Goal: Task Accomplishment & Management: Complete application form

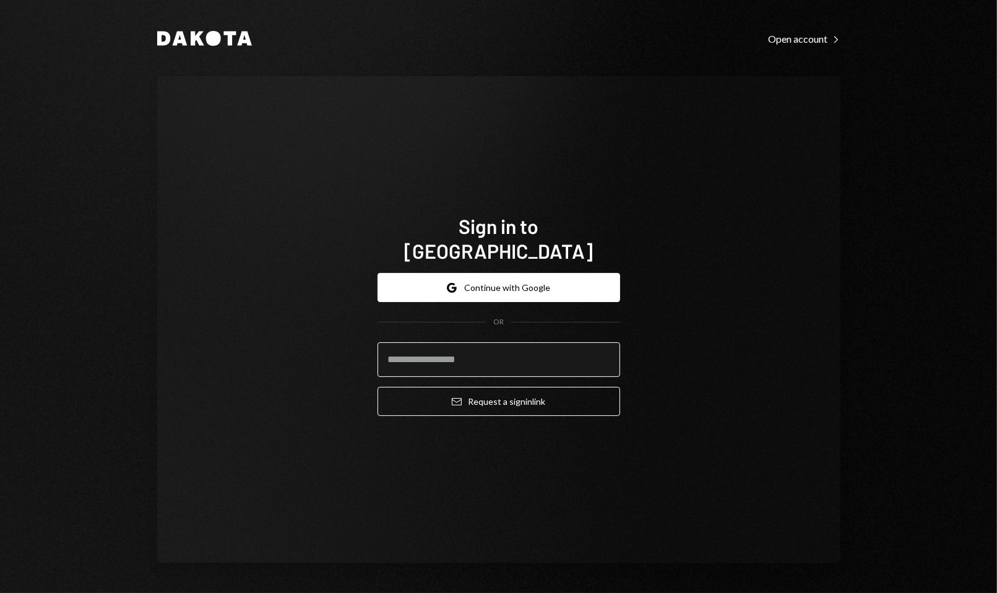
click at [411, 352] on input "email" at bounding box center [498, 359] width 243 height 35
type input "*"
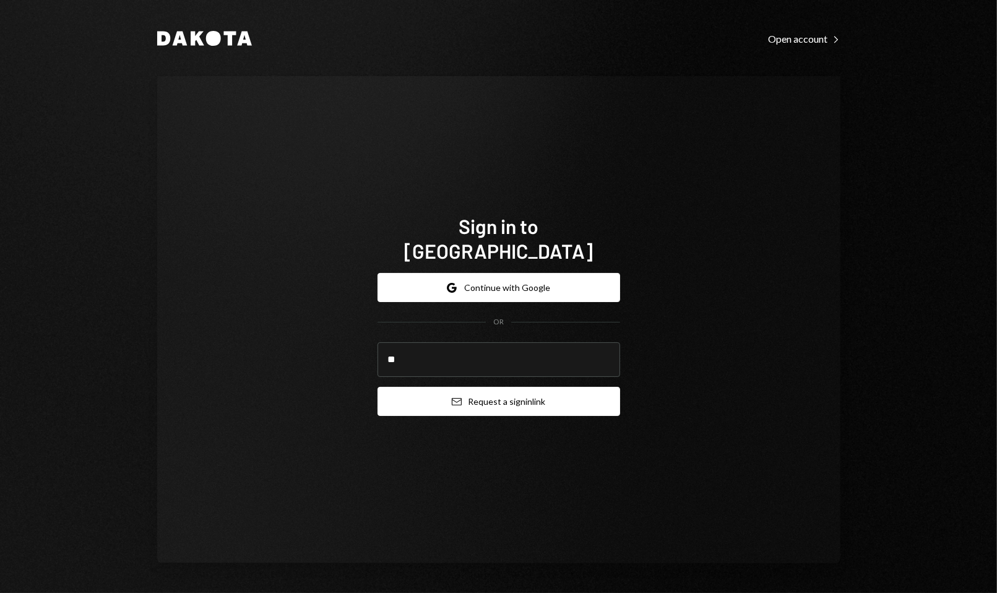
type input "**********"
click at [433, 389] on button "Email Request a sign in link" at bounding box center [498, 401] width 243 height 29
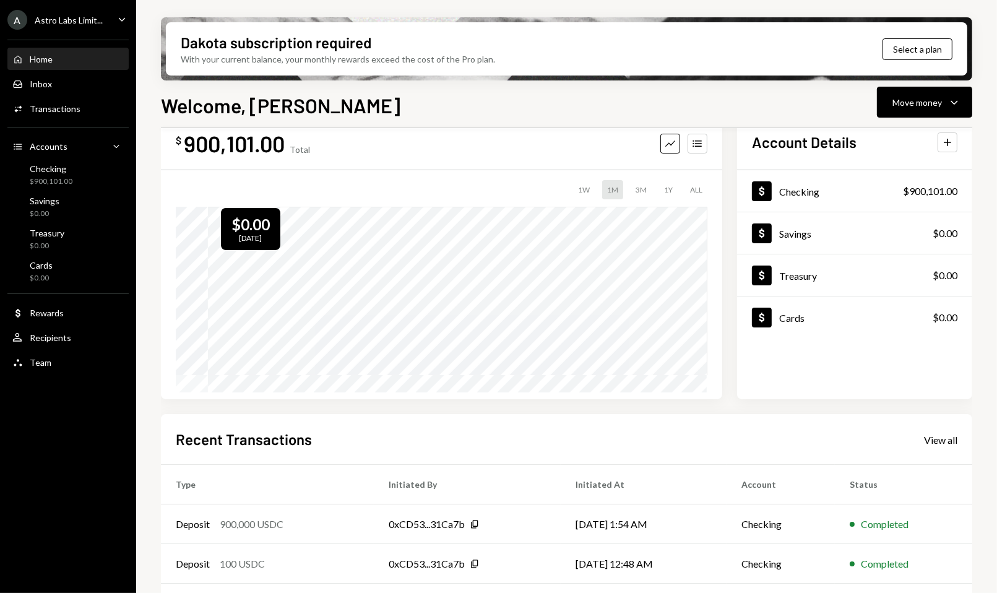
scroll to position [73, 0]
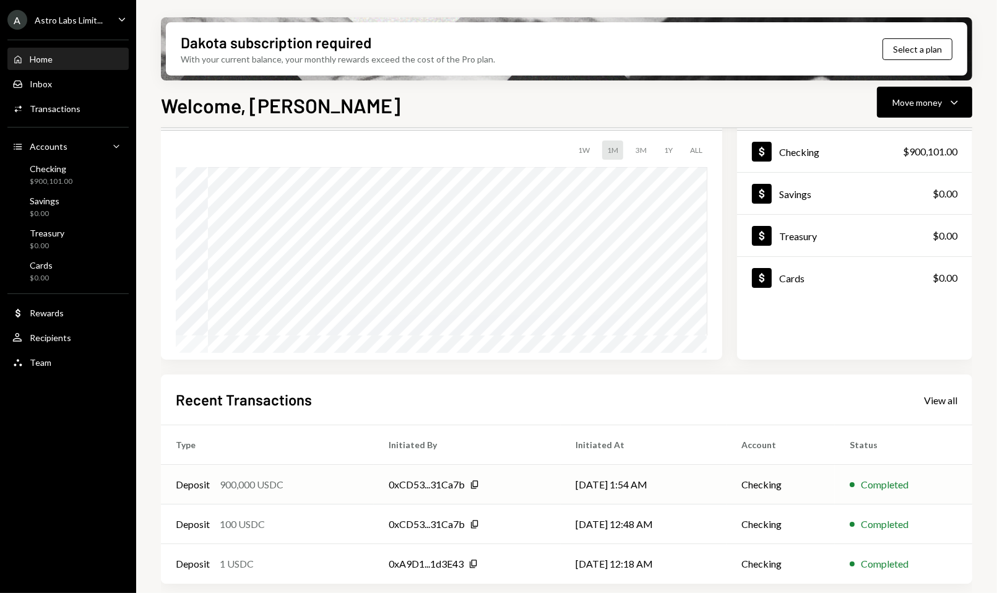
click at [501, 471] on td "0xCD53...31Ca7b Copy" at bounding box center [467, 485] width 187 height 40
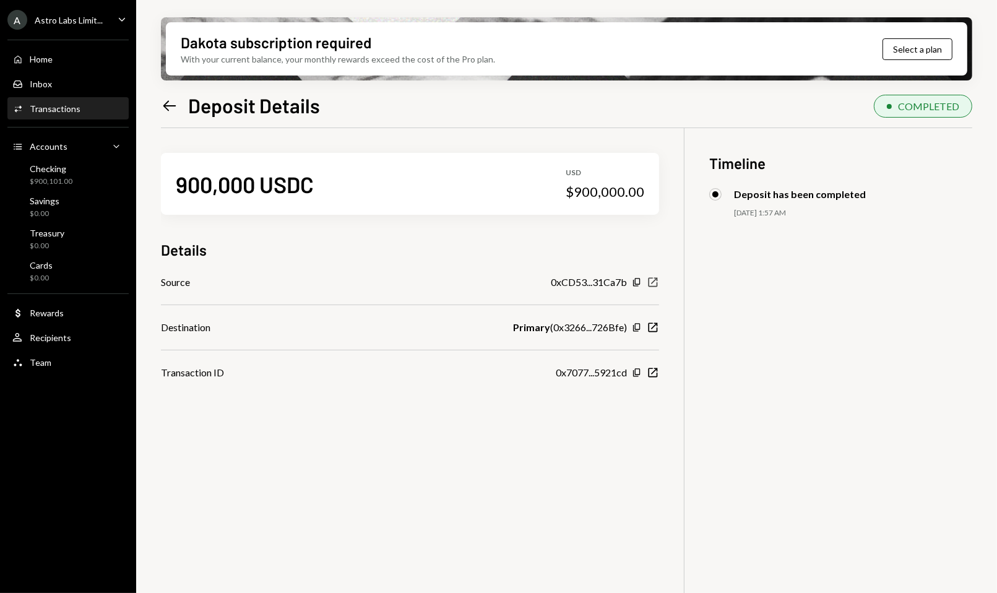
click at [653, 281] on icon "button" at bounding box center [652, 282] width 9 height 9
click at [654, 372] on icon "New Window" at bounding box center [653, 372] width 12 height 12
click at [61, 168] on div "Checking" at bounding box center [51, 168] width 43 height 11
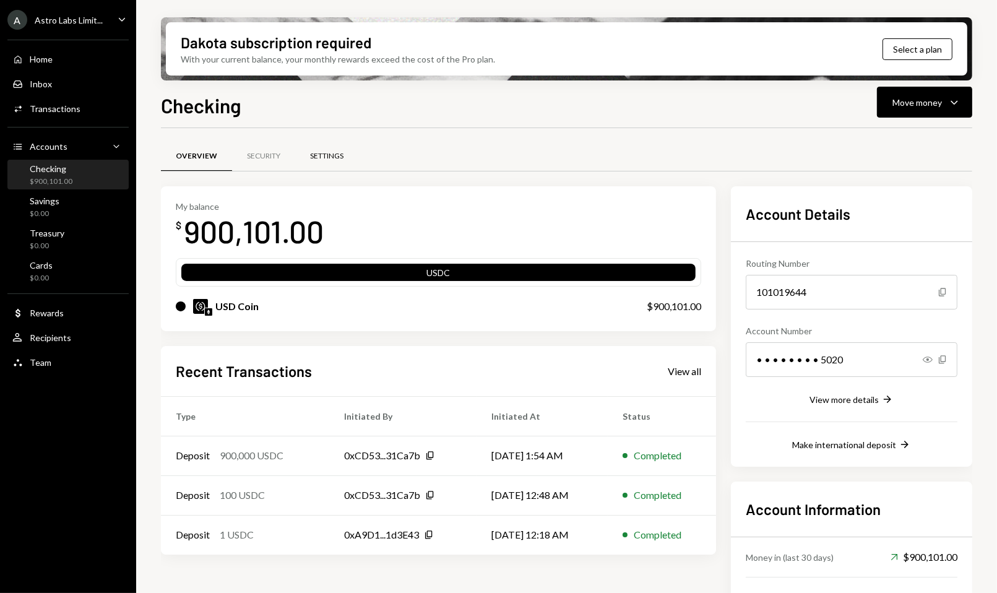
click at [308, 161] on div "Settings" at bounding box center [326, 157] width 63 height 30
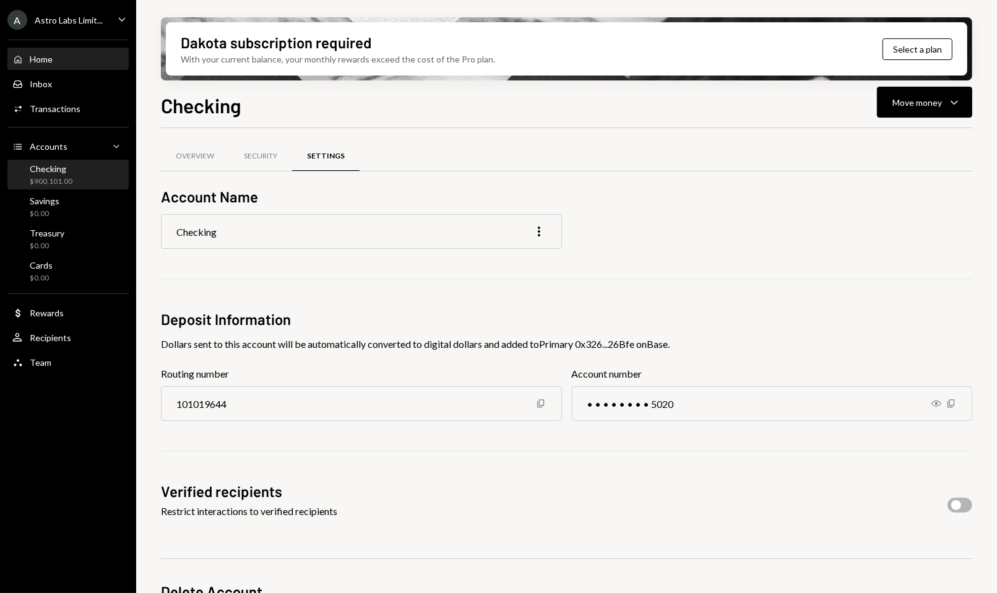
click at [50, 63] on div "Home" at bounding box center [41, 59] width 23 height 11
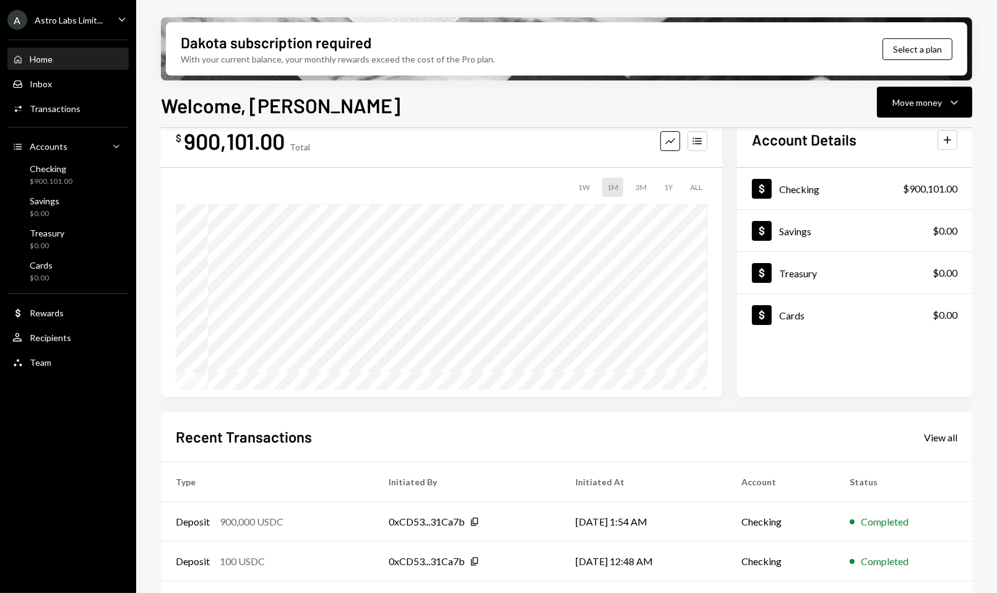
scroll to position [73, 0]
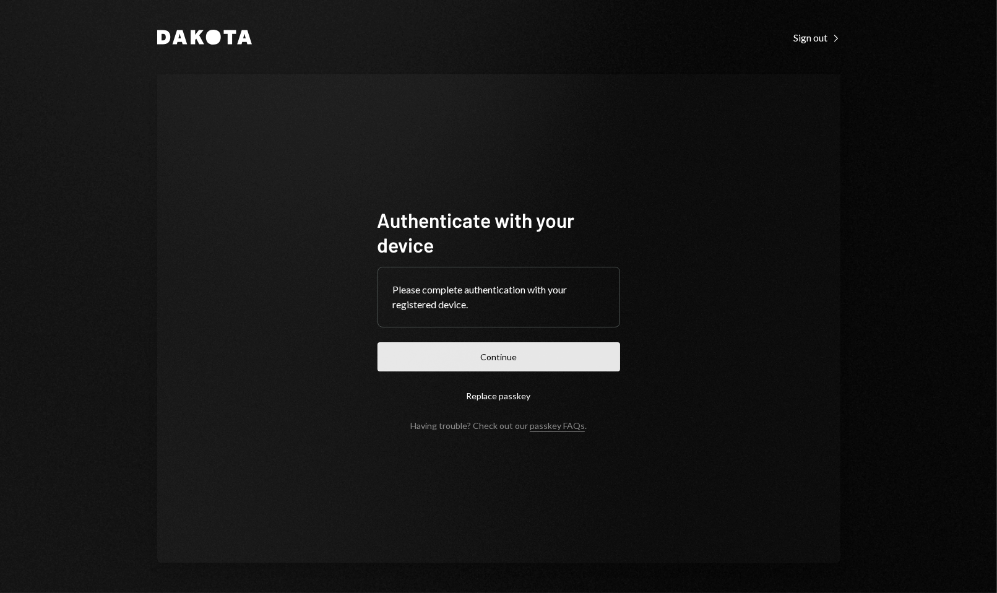
click at [434, 354] on button "Continue" at bounding box center [498, 356] width 243 height 29
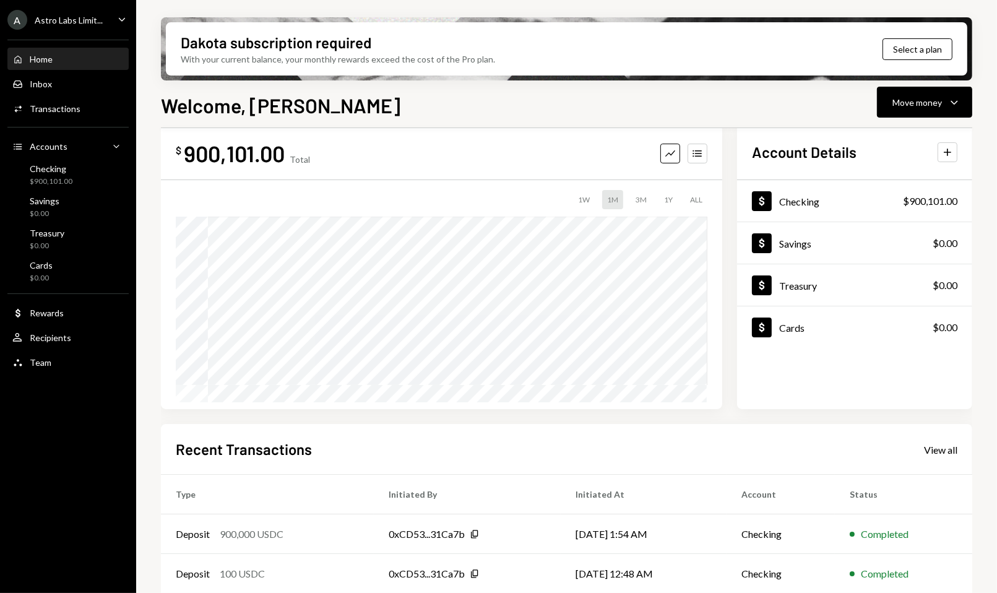
scroll to position [73, 0]
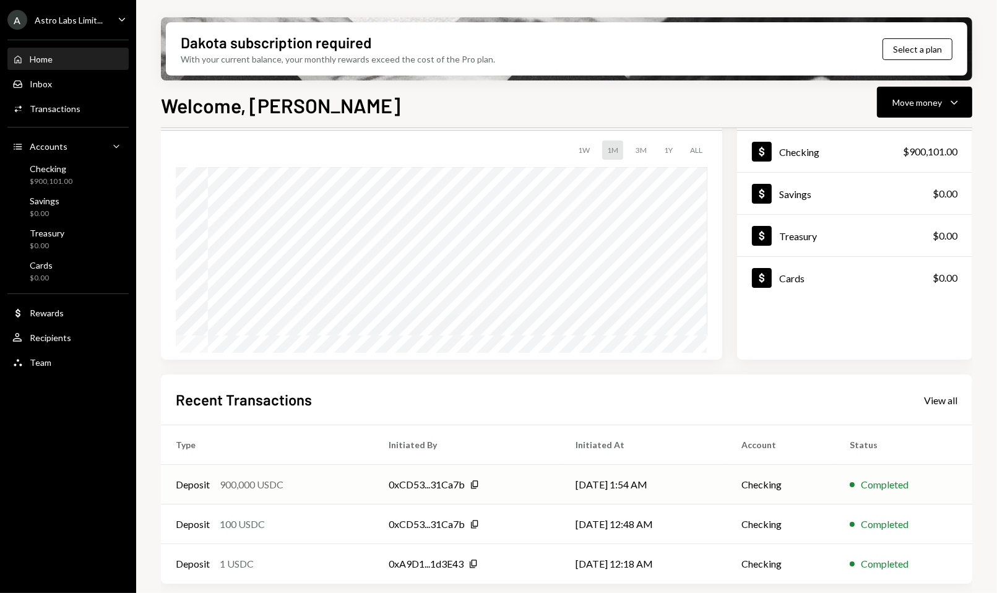
click at [329, 483] on div "Deposit 900,000 USDC" at bounding box center [267, 484] width 183 height 15
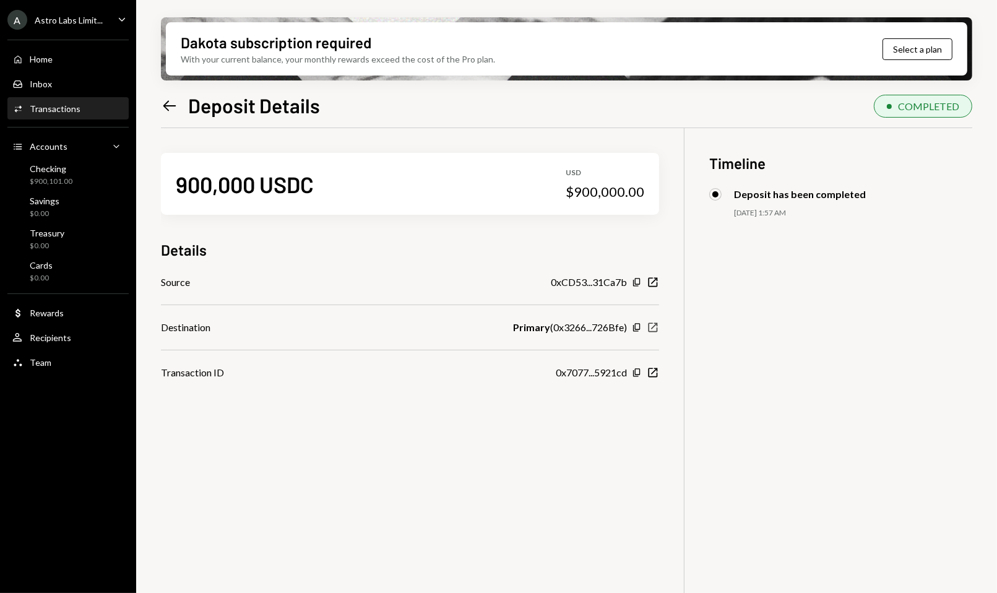
click at [652, 328] on icon "button" at bounding box center [652, 327] width 9 height 9
click at [656, 369] on icon "button" at bounding box center [652, 372] width 9 height 9
click at [79, 177] on div "Checking $900,101.00" at bounding box center [67, 175] width 111 height 24
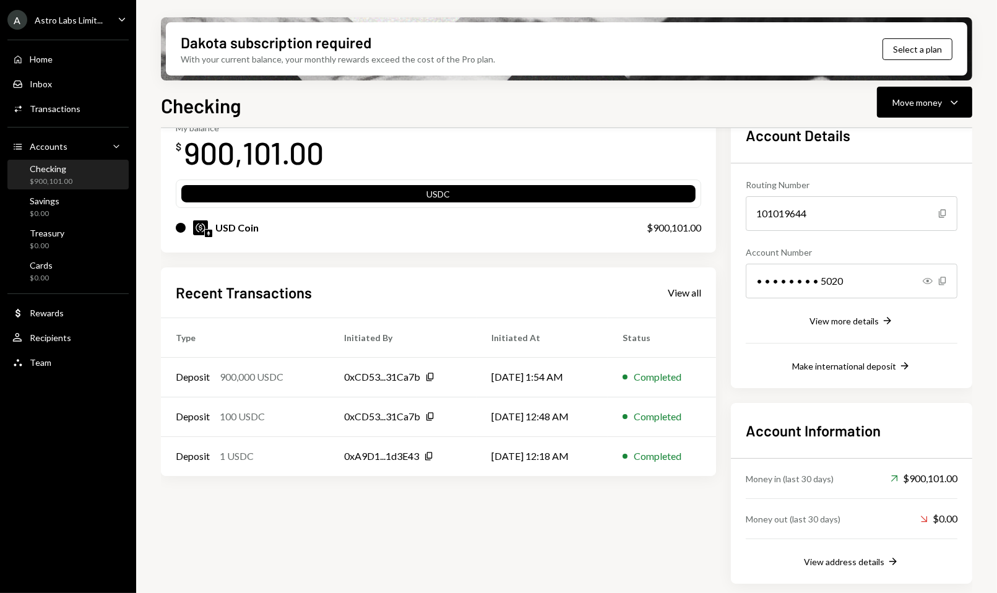
scroll to position [62, 0]
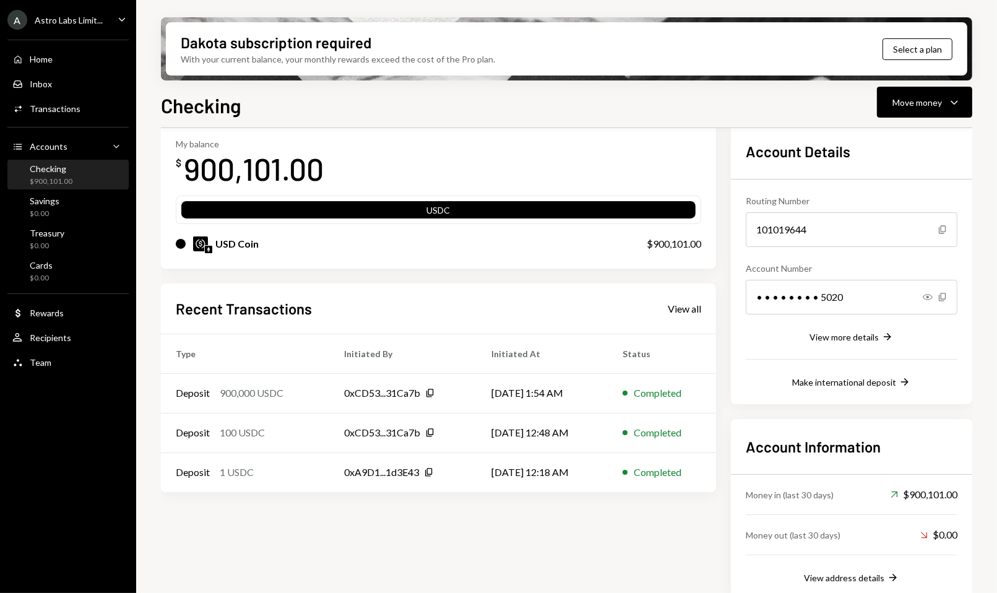
click at [64, 181] on div "$900,101.00" at bounding box center [51, 181] width 43 height 11
click at [66, 151] on div "Accounts Accounts Caret Down" at bounding box center [67, 147] width 111 height 14
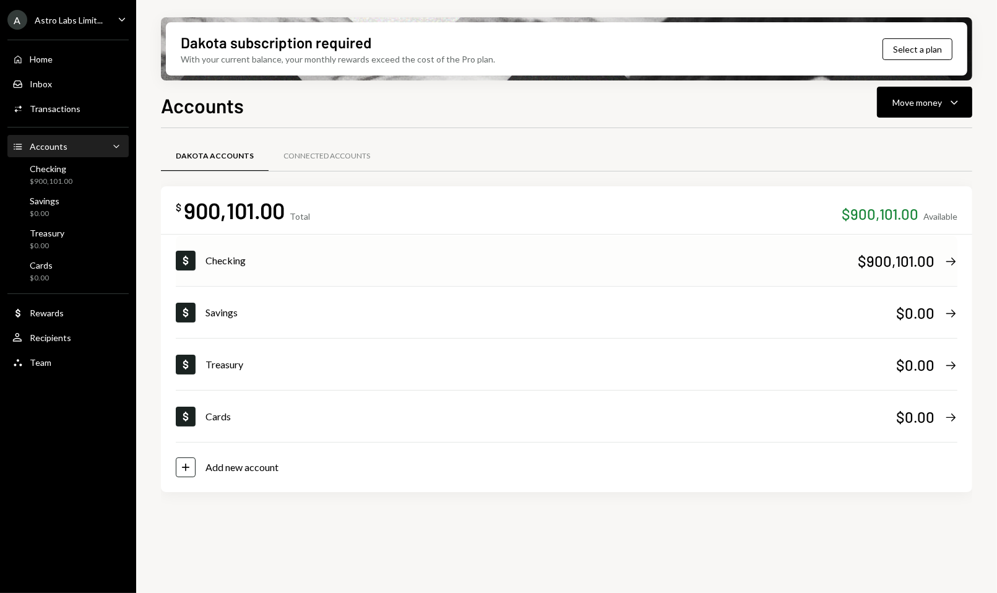
click at [283, 264] on div "Checking" at bounding box center [531, 260] width 652 height 15
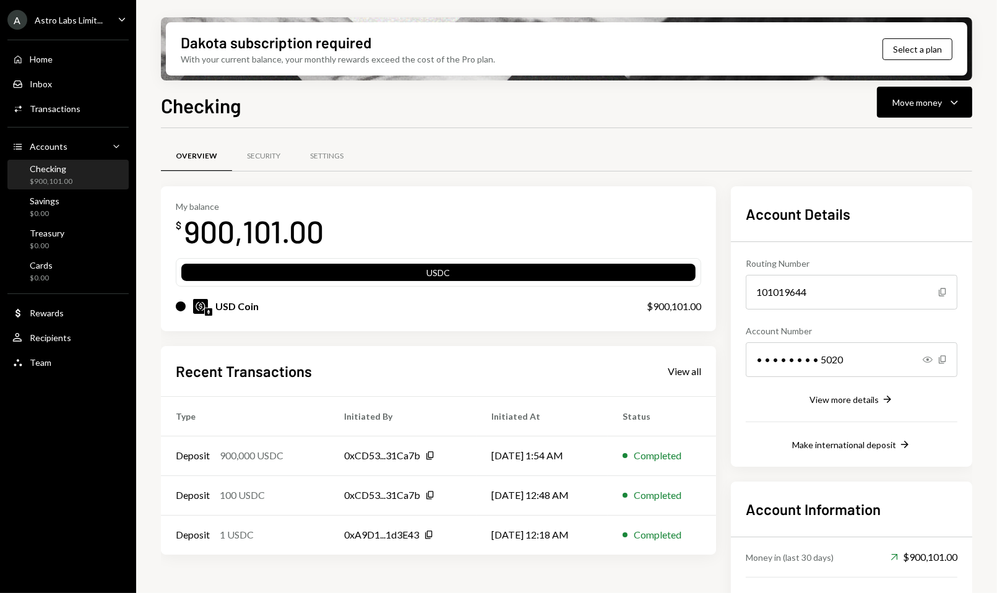
click at [105, 181] on div "Checking $900,101.00" at bounding box center [67, 175] width 111 height 24
click at [266, 159] on div "Security" at bounding box center [263, 156] width 33 height 11
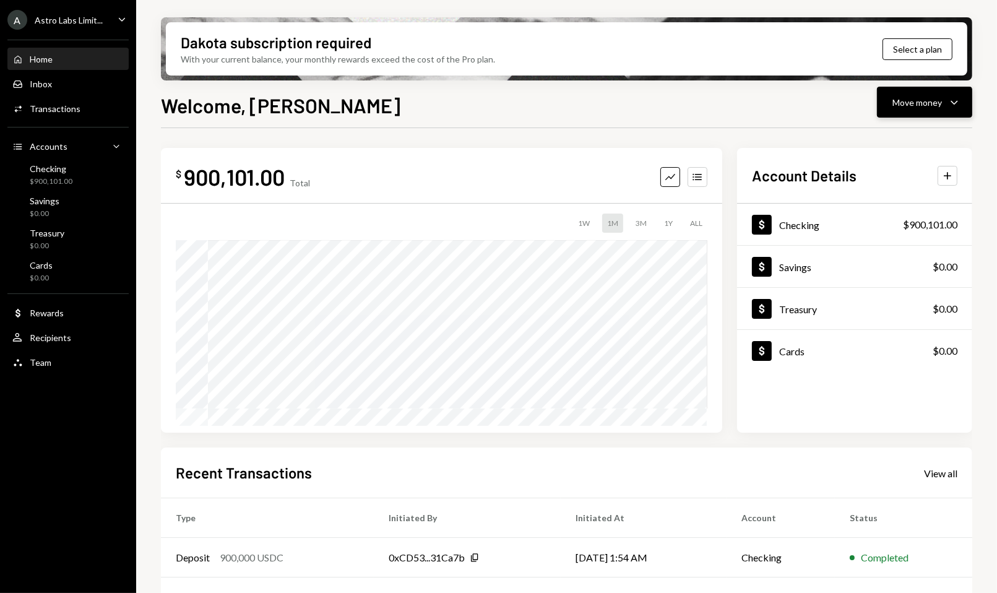
click at [936, 99] on div "Move money" at bounding box center [916, 102] width 49 height 13
click at [824, 108] on div "Welcome, [PERSON_NAME] Move money Caret Down" at bounding box center [566, 103] width 811 height 27
click at [942, 108] on div "Move money" at bounding box center [916, 102] width 49 height 13
click at [884, 139] on div "Send" at bounding box center [914, 139] width 90 height 13
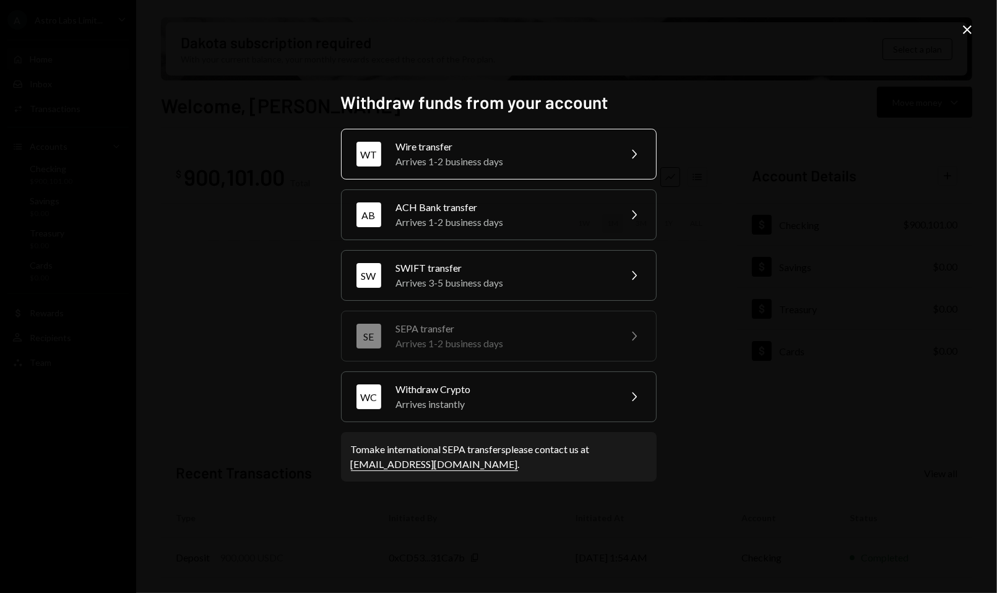
click at [612, 166] on div "WT Wire transfer Arrives 1-2 business days Chevron Right" at bounding box center [499, 154] width 316 height 51
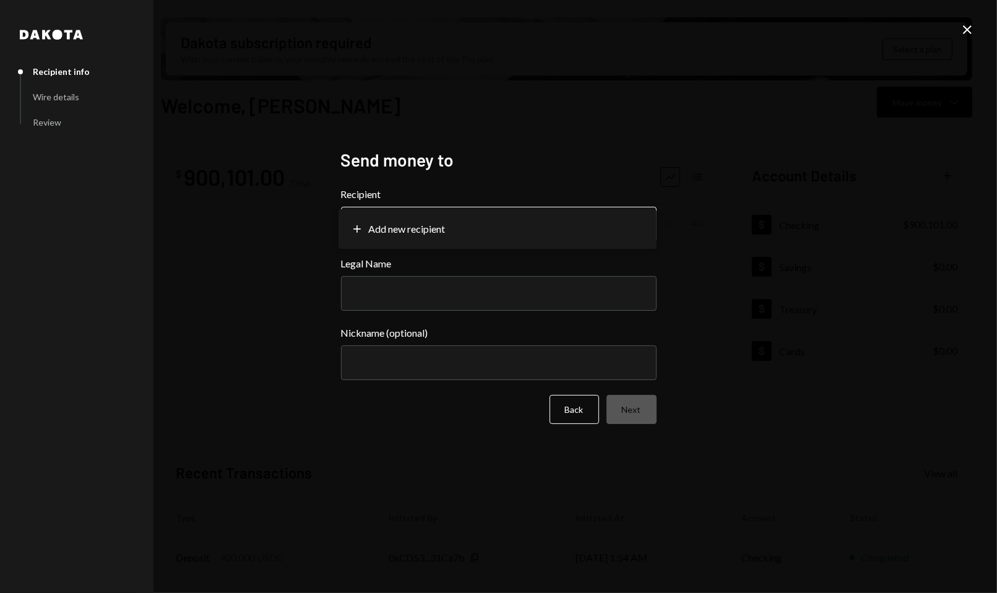
click at [593, 233] on body "**********" at bounding box center [498, 296] width 997 height 593
click at [621, 170] on h2 "Send money to" at bounding box center [499, 160] width 316 height 24
click at [968, 30] on icon at bounding box center [967, 29] width 9 height 9
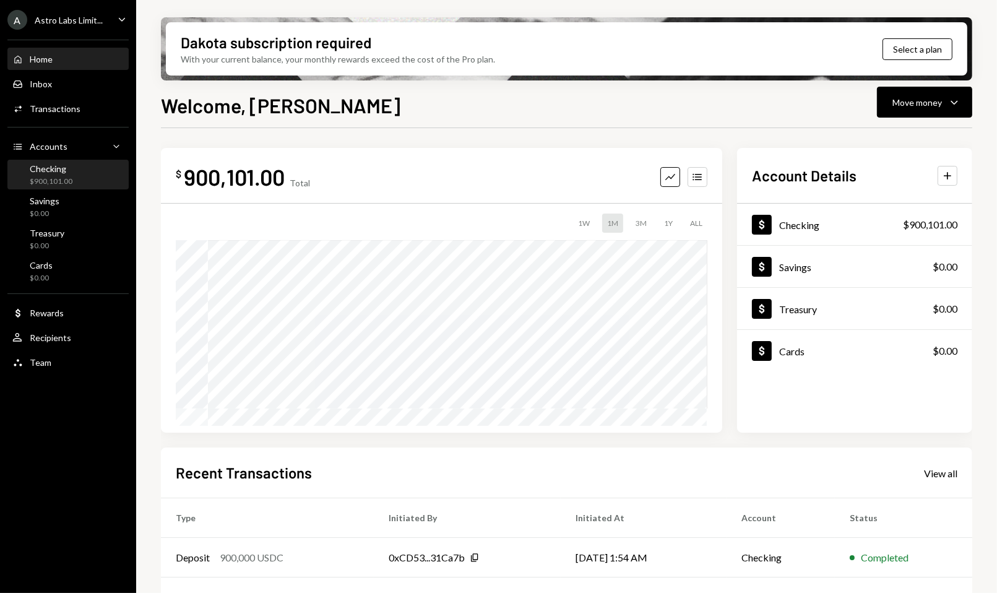
click at [93, 183] on div "Checking $900,101.00" at bounding box center [67, 175] width 111 height 24
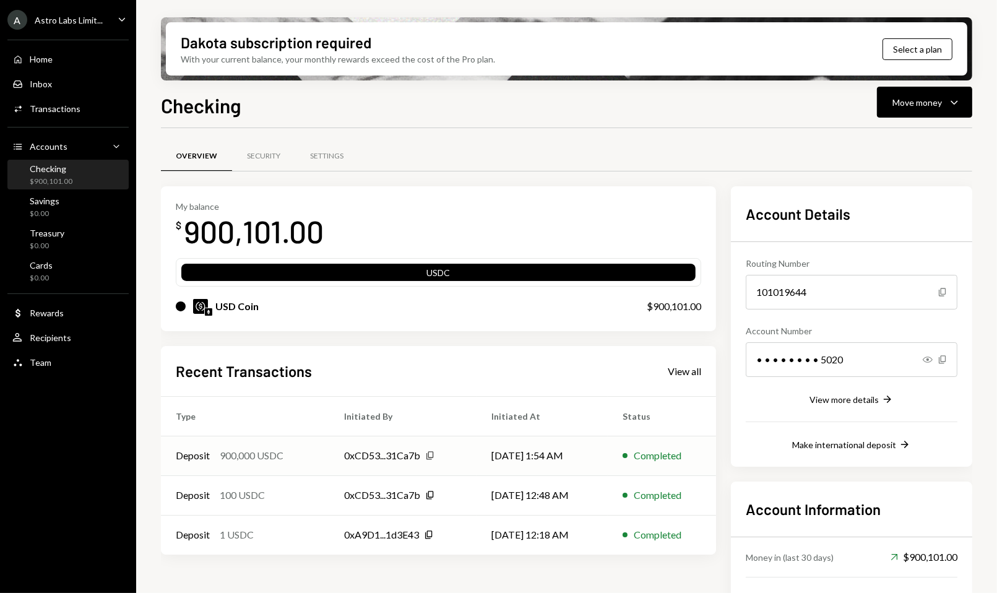
click at [431, 452] on icon "Copy" at bounding box center [430, 455] width 10 height 10
click at [57, 184] on div "$900,101.00" at bounding box center [51, 181] width 43 height 11
click at [264, 161] on div "Security" at bounding box center [263, 157] width 63 height 30
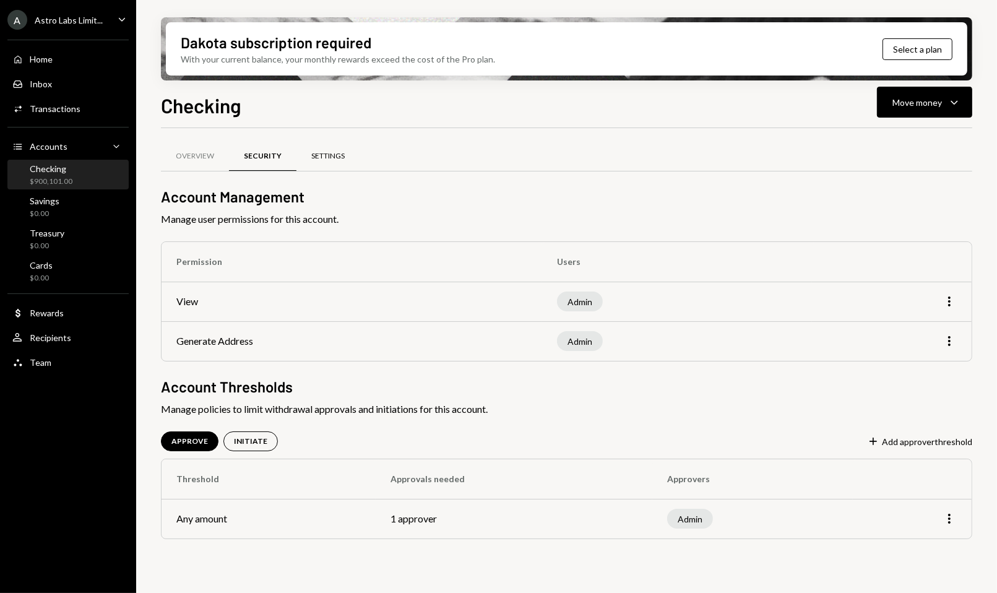
click at [328, 161] on div "Settings" at bounding box center [327, 157] width 63 height 30
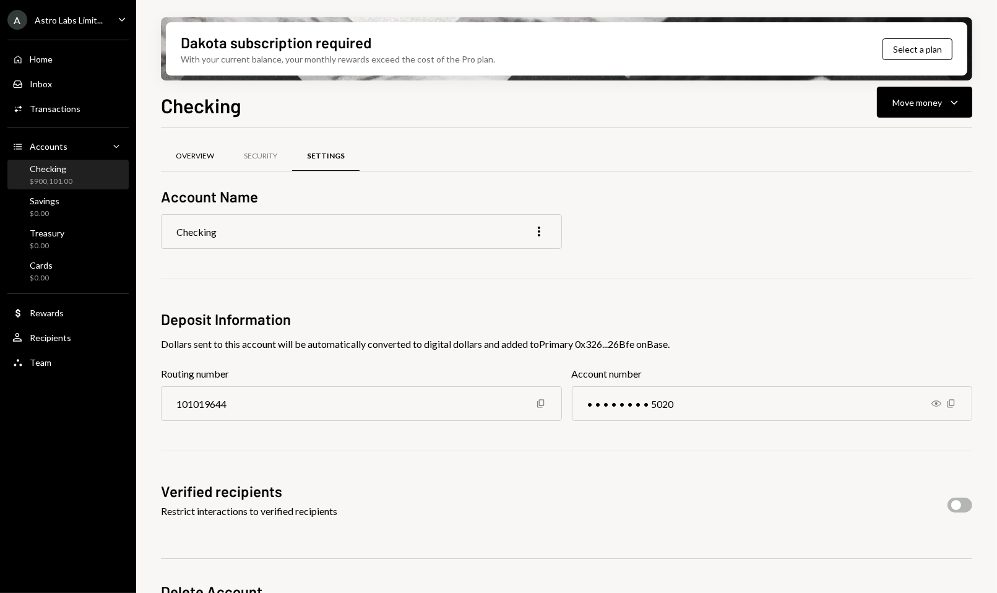
click at [194, 157] on div "Overview" at bounding box center [195, 156] width 38 height 11
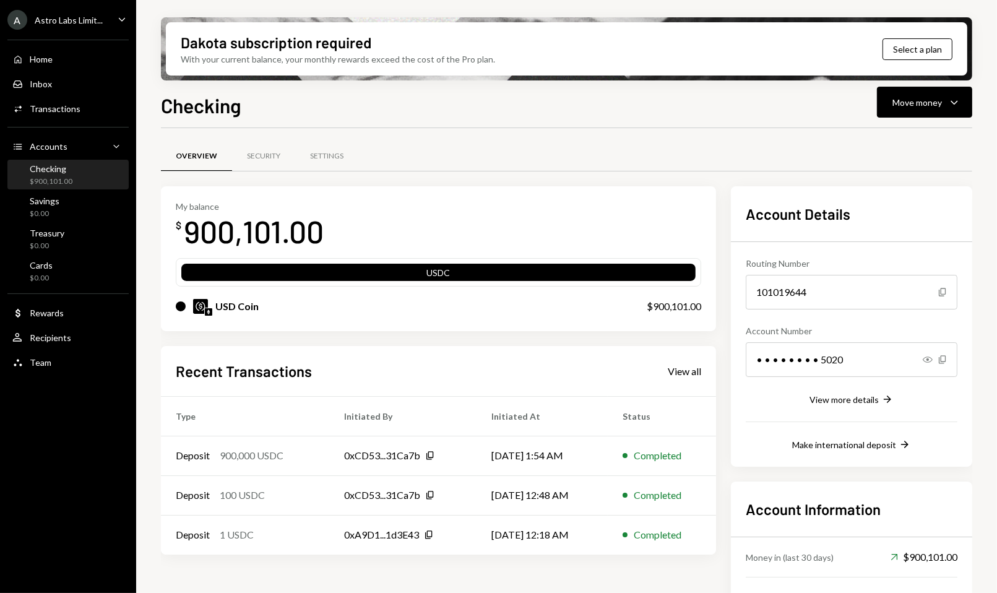
scroll to position [79, 0]
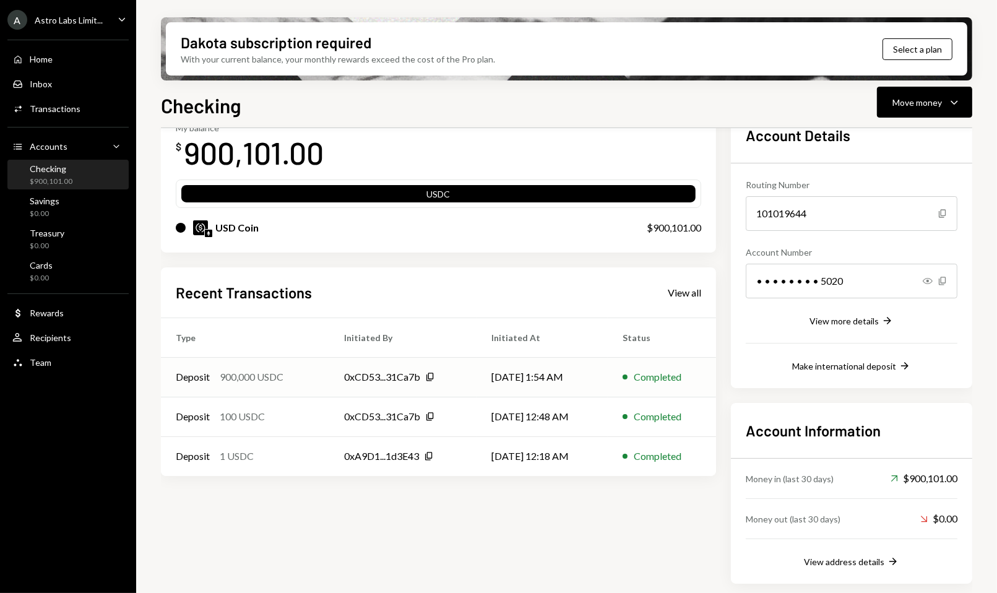
click at [260, 380] on div "900,000 USDC" at bounding box center [252, 376] width 64 height 15
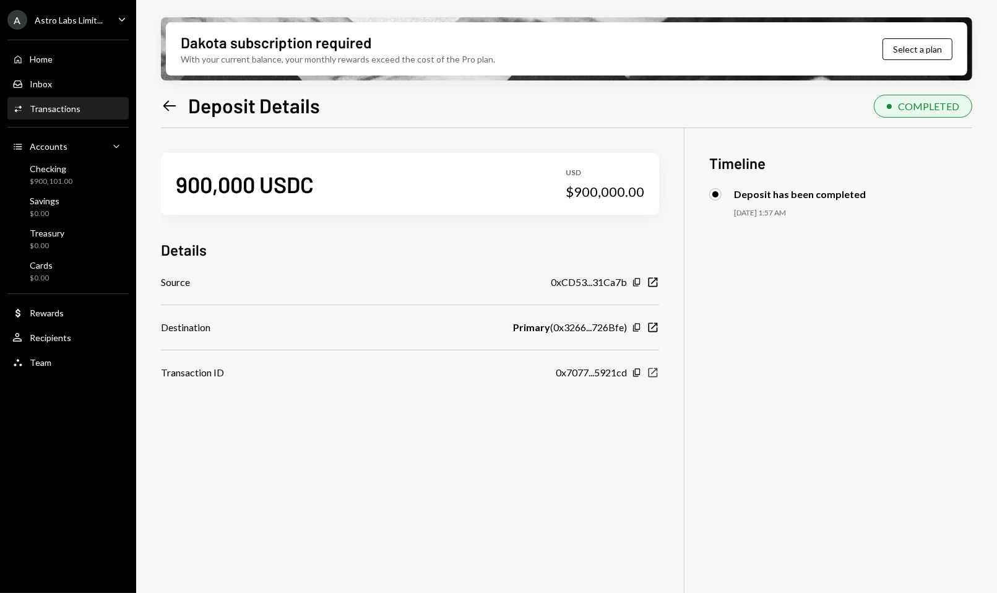
click at [653, 370] on icon "New Window" at bounding box center [653, 372] width 12 height 12
click at [896, 48] on button "Select a plan" at bounding box center [917, 49] width 70 height 22
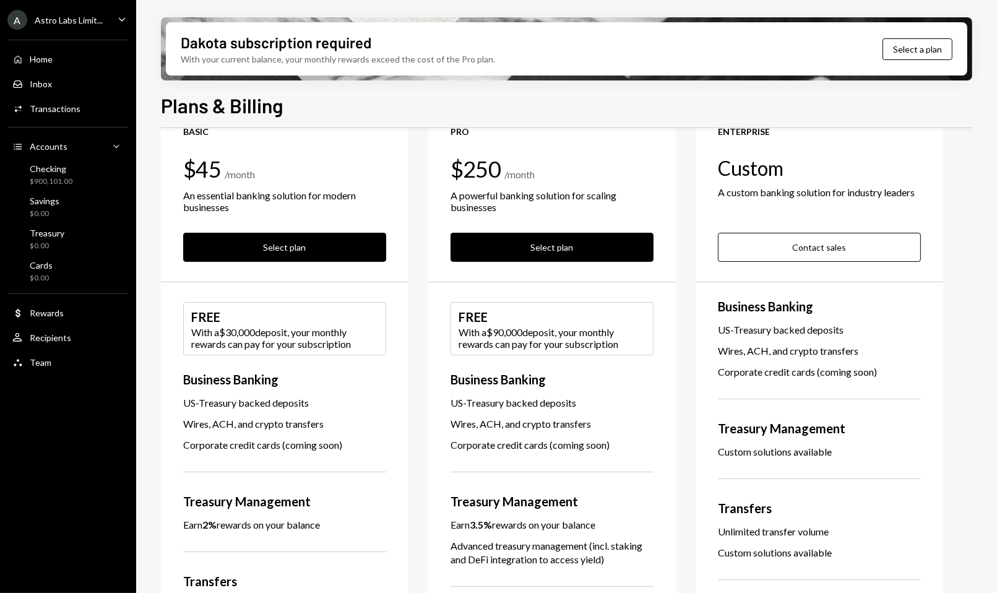
scroll to position [79, 0]
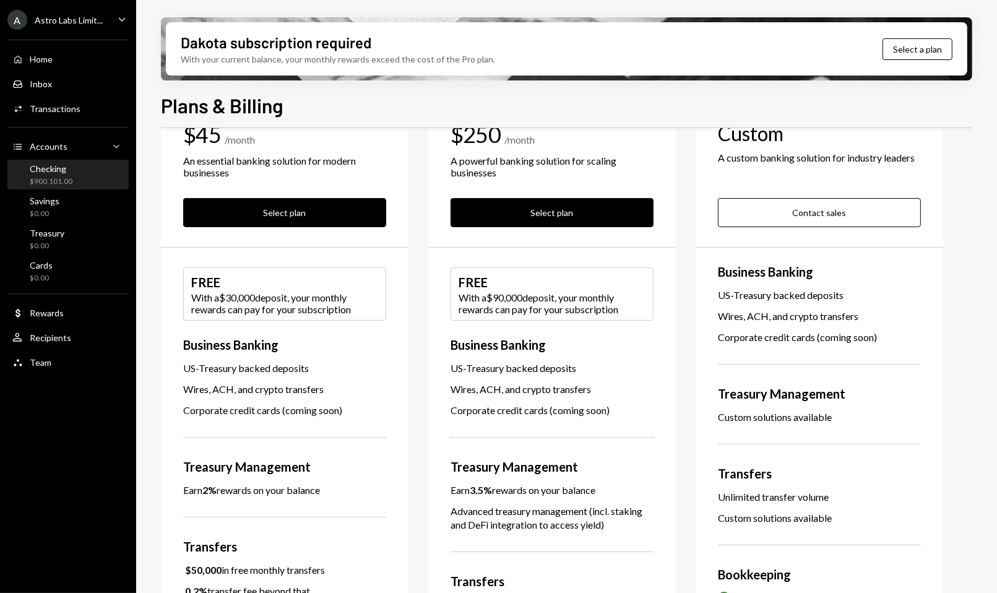
click at [81, 179] on div "Checking $900,101.00" at bounding box center [67, 175] width 111 height 24
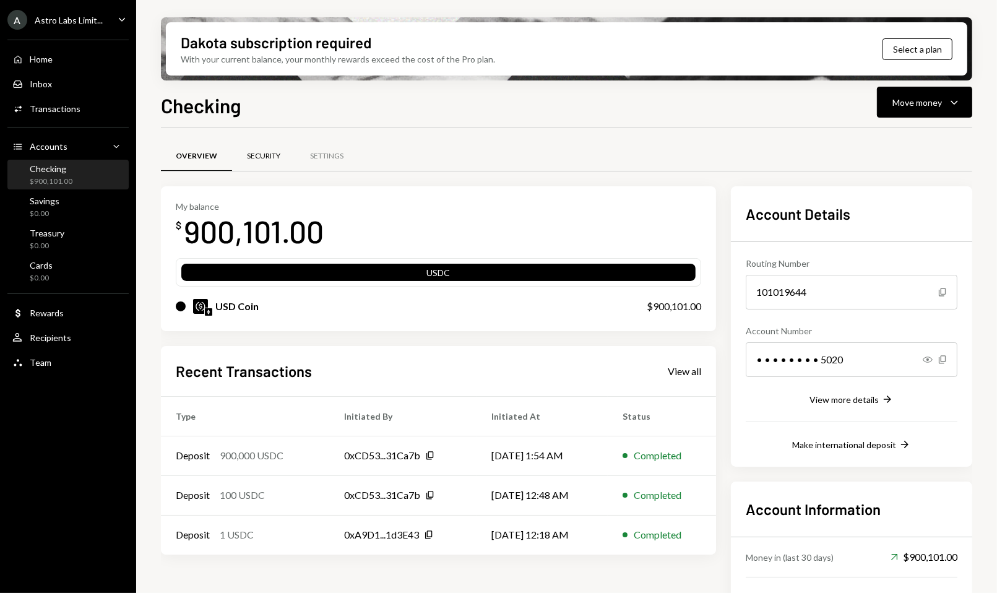
click at [267, 153] on div "Security" at bounding box center [263, 156] width 33 height 11
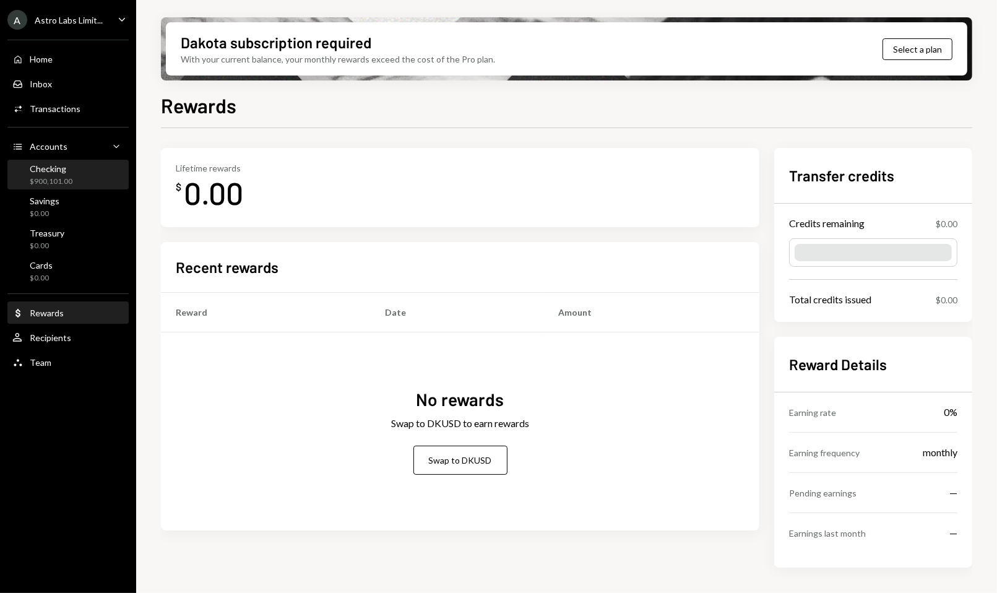
click at [82, 173] on div "Checking $900,101.00" at bounding box center [67, 175] width 111 height 24
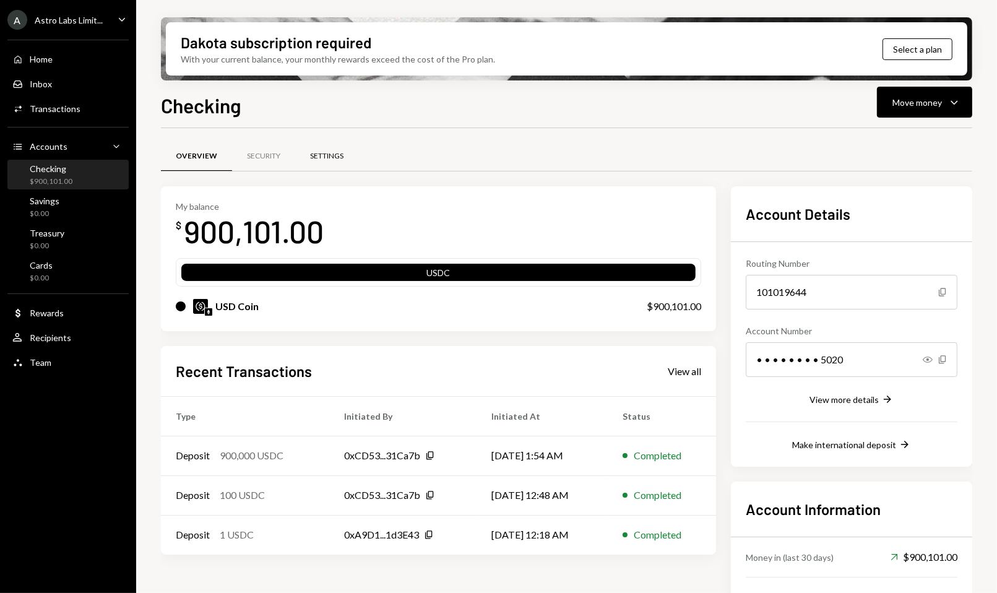
click at [332, 157] on div "Settings" at bounding box center [326, 156] width 33 height 11
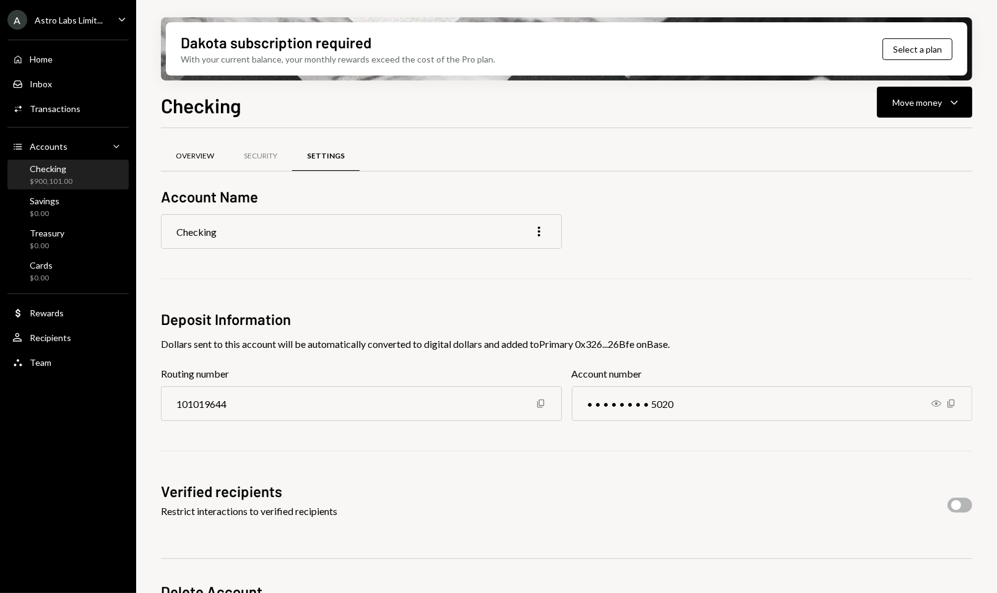
click at [197, 158] on div "Overview" at bounding box center [195, 156] width 38 height 11
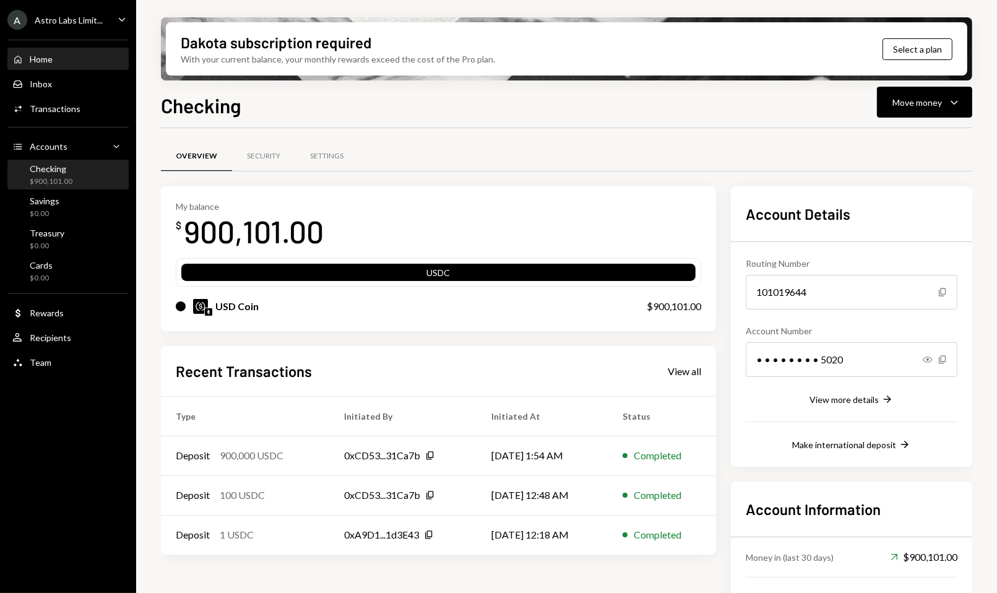
click at [48, 59] on div "Home" at bounding box center [41, 59] width 23 height 11
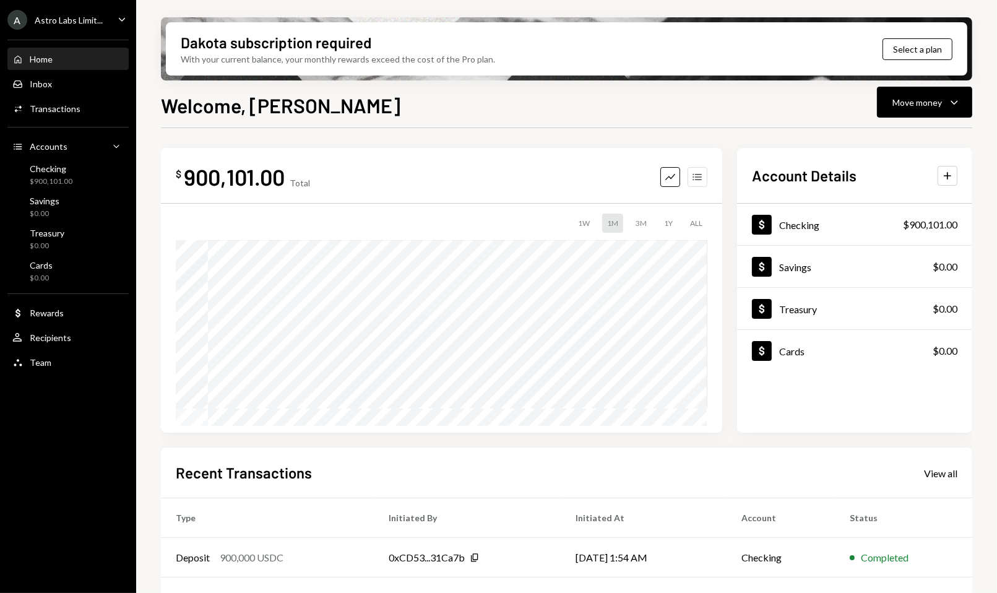
click at [696, 179] on icon "Accounts" at bounding box center [697, 177] width 12 height 12
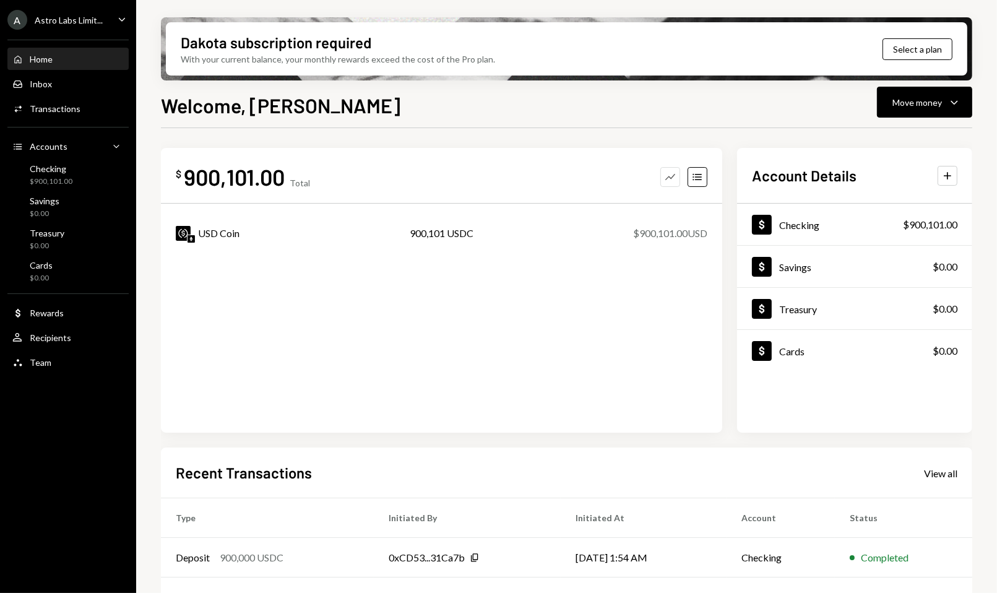
click at [676, 180] on button "Graph" at bounding box center [670, 177] width 20 height 20
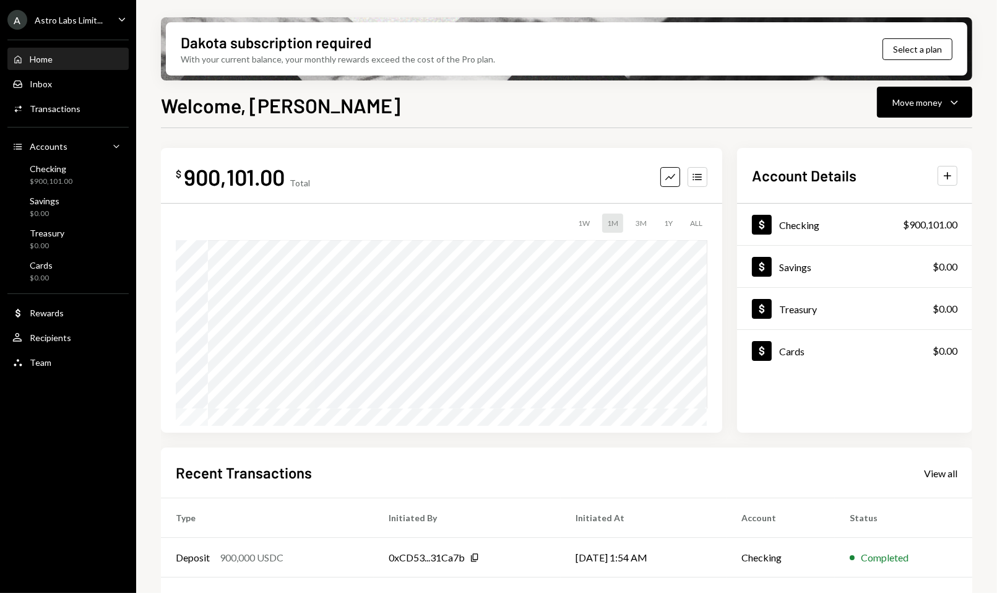
click at [692, 221] on div "ALL" at bounding box center [696, 222] width 22 height 19
click at [582, 224] on div "1W" at bounding box center [584, 222] width 22 height 19
click at [606, 227] on div "1M" at bounding box center [612, 222] width 21 height 19
click at [793, 354] on div "Cards" at bounding box center [791, 351] width 25 height 12
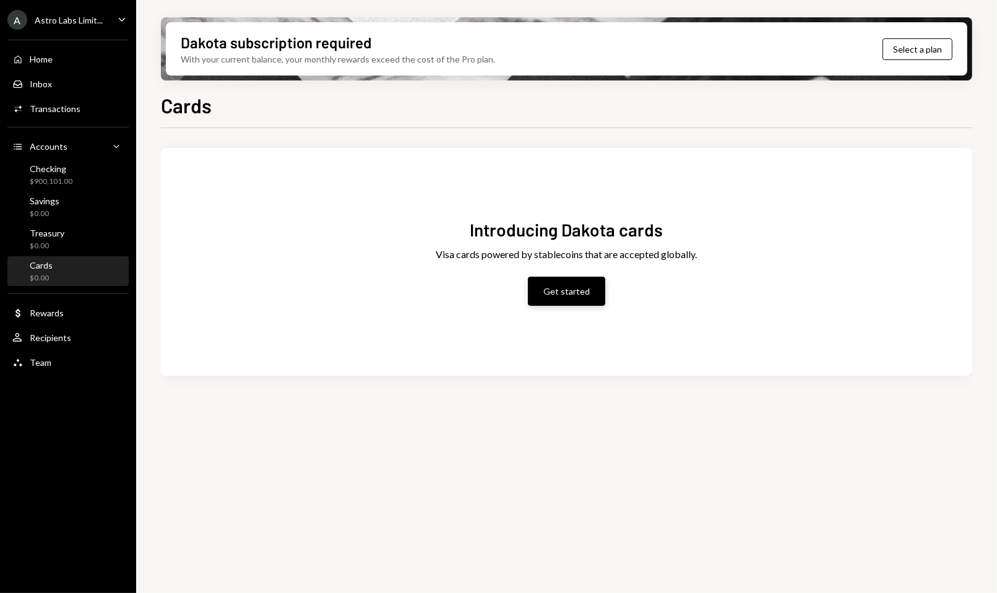
click at [546, 295] on button "Get started" at bounding box center [566, 291] width 77 height 29
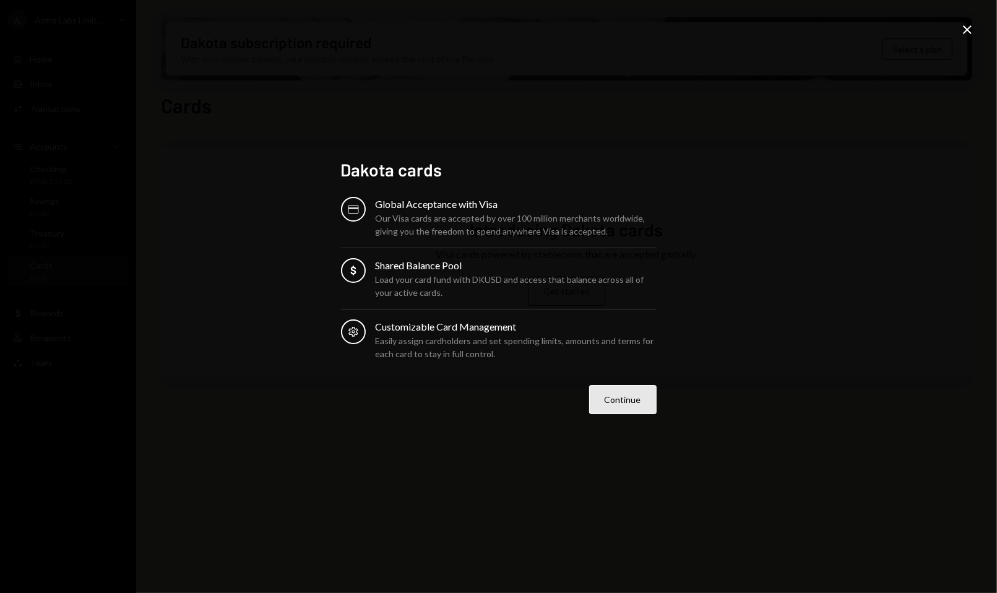
click at [608, 394] on button "Continue" at bounding box center [622, 399] width 67 height 29
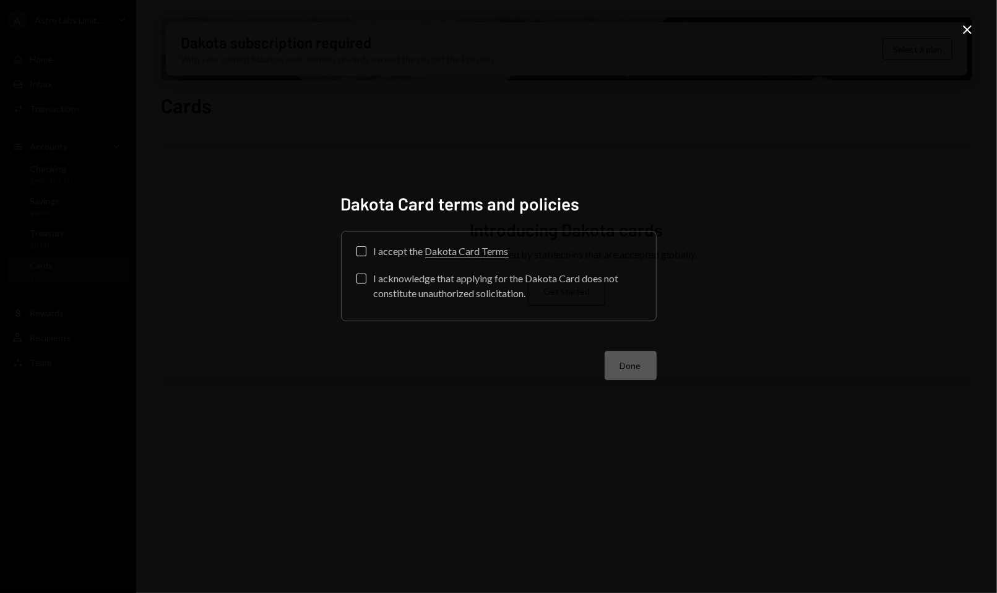
click at [363, 247] on button "I accept the Dakota Card Terms" at bounding box center [361, 251] width 10 height 10
click at [362, 280] on button "I acknowledge that applying for the Dakota Card does not constitute unauthorize…" at bounding box center [361, 278] width 10 height 10
click at [632, 366] on button "Done" at bounding box center [630, 365] width 52 height 29
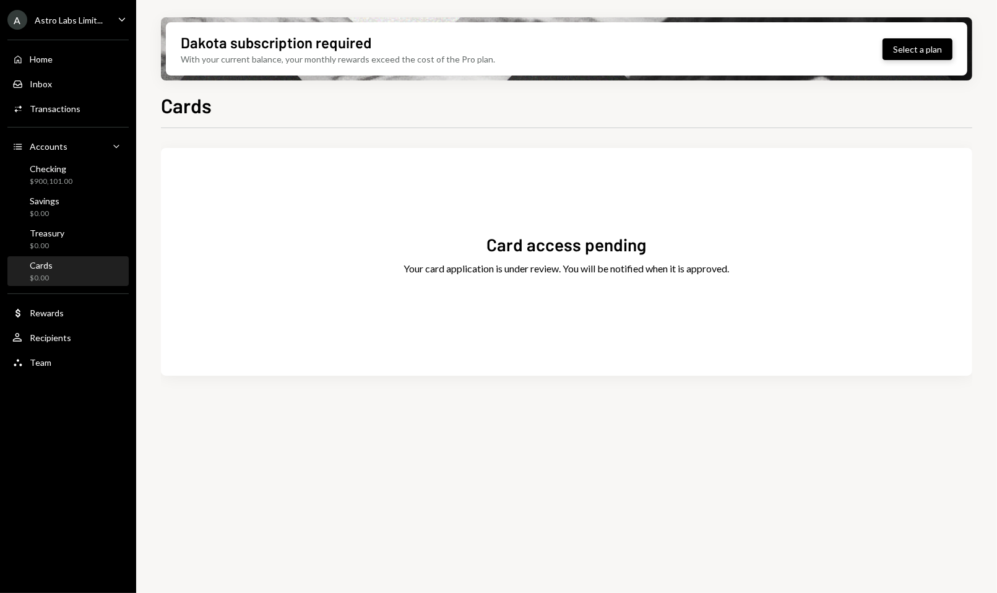
click at [913, 49] on button "Select a plan" at bounding box center [917, 49] width 70 height 22
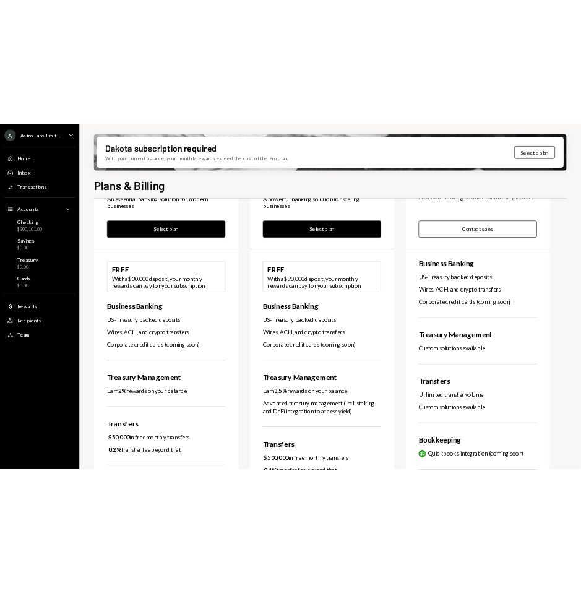
scroll to position [119, 0]
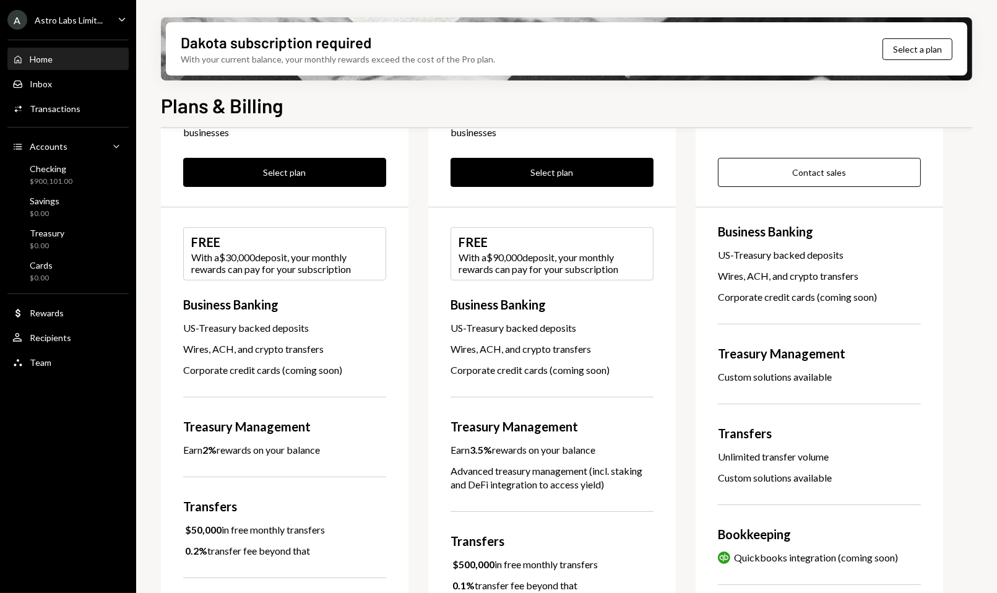
click at [82, 64] on div "Home Home" at bounding box center [67, 59] width 111 height 11
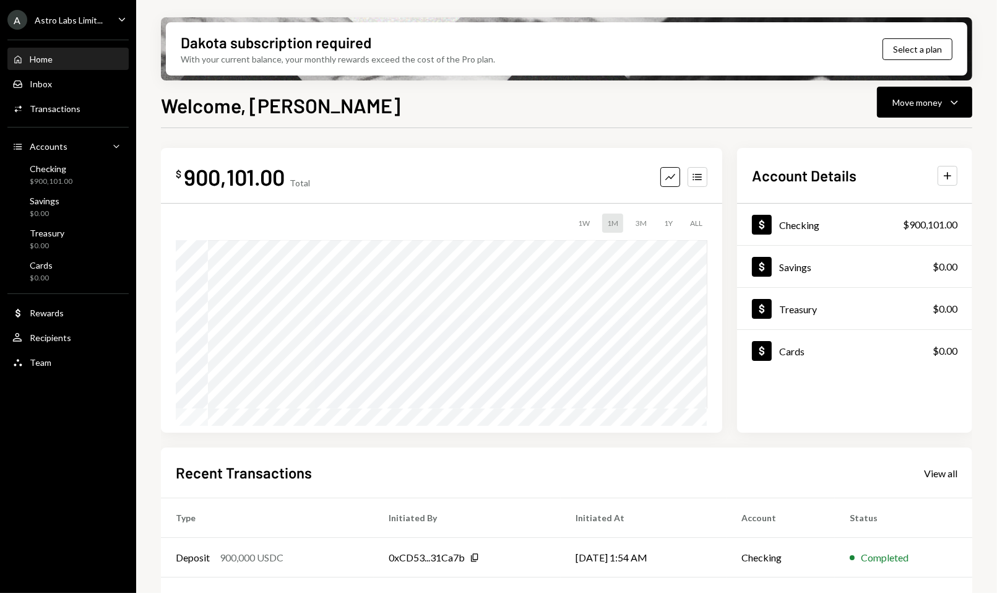
click at [599, 226] on div "1W 1M 3M 1Y ALL" at bounding box center [441, 222] width 531 height 19
click at [580, 226] on div "1W" at bounding box center [584, 222] width 22 height 19
